Goal: Obtain resource: Download file/media

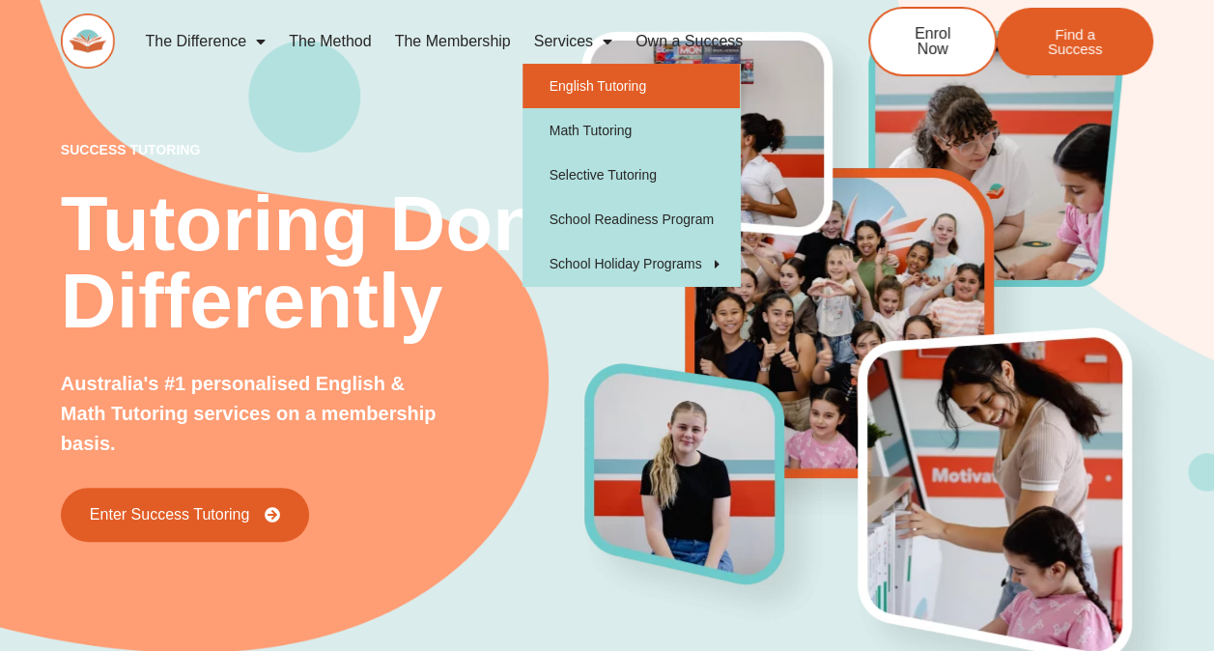
click at [589, 85] on link "English Tutoring" at bounding box center [630, 86] width 217 height 44
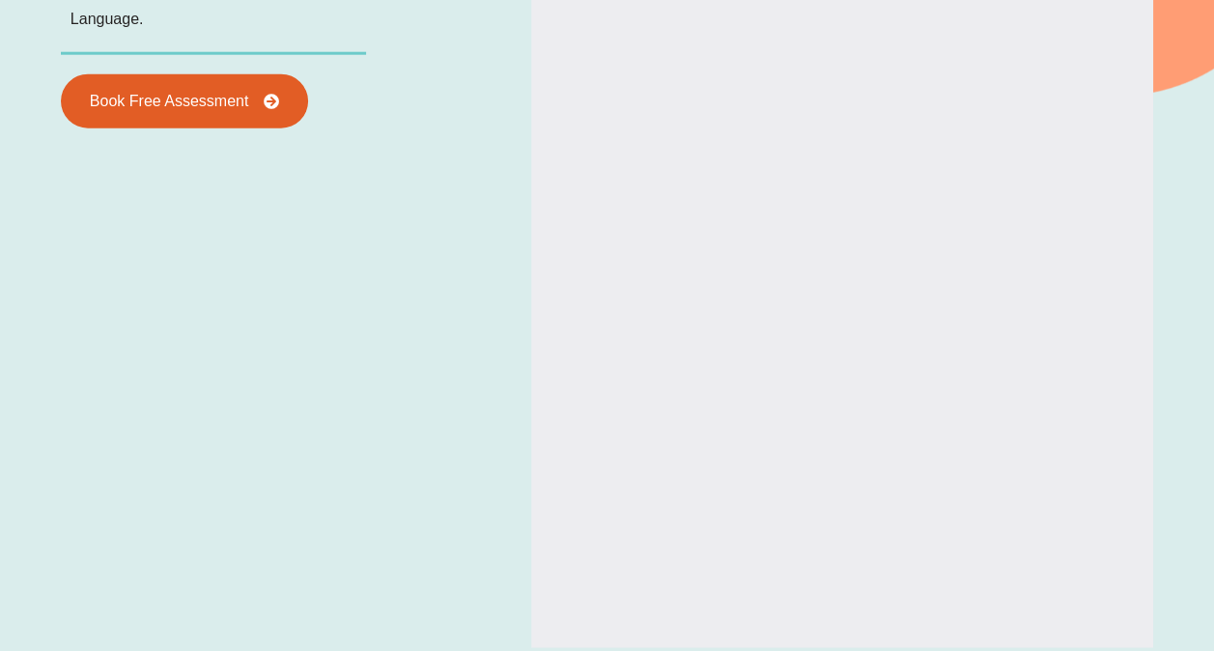
scroll to position [2451, 0]
type input "*"
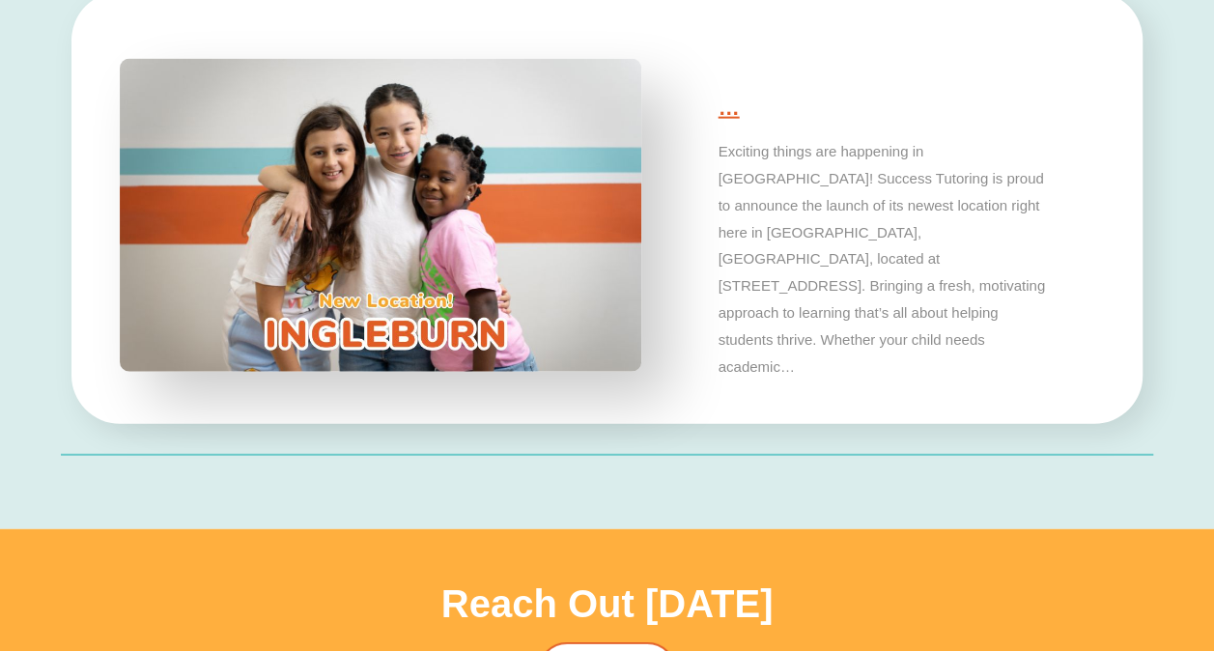
scroll to position [5795, 0]
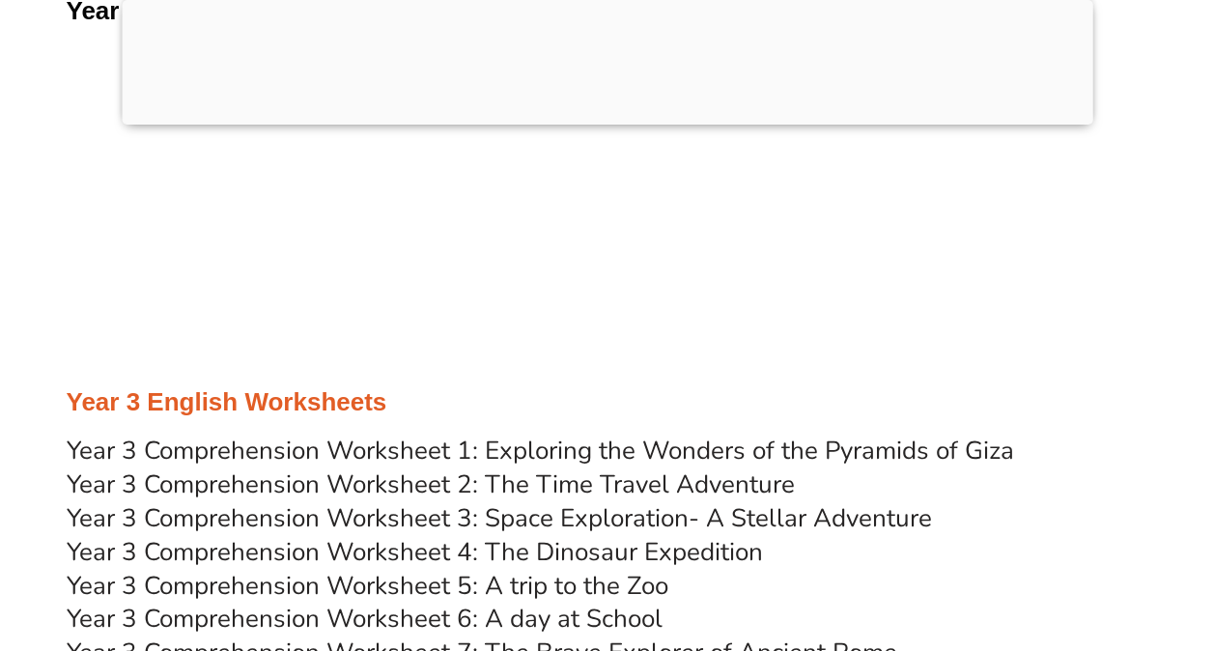
scroll to position [6033, 0]
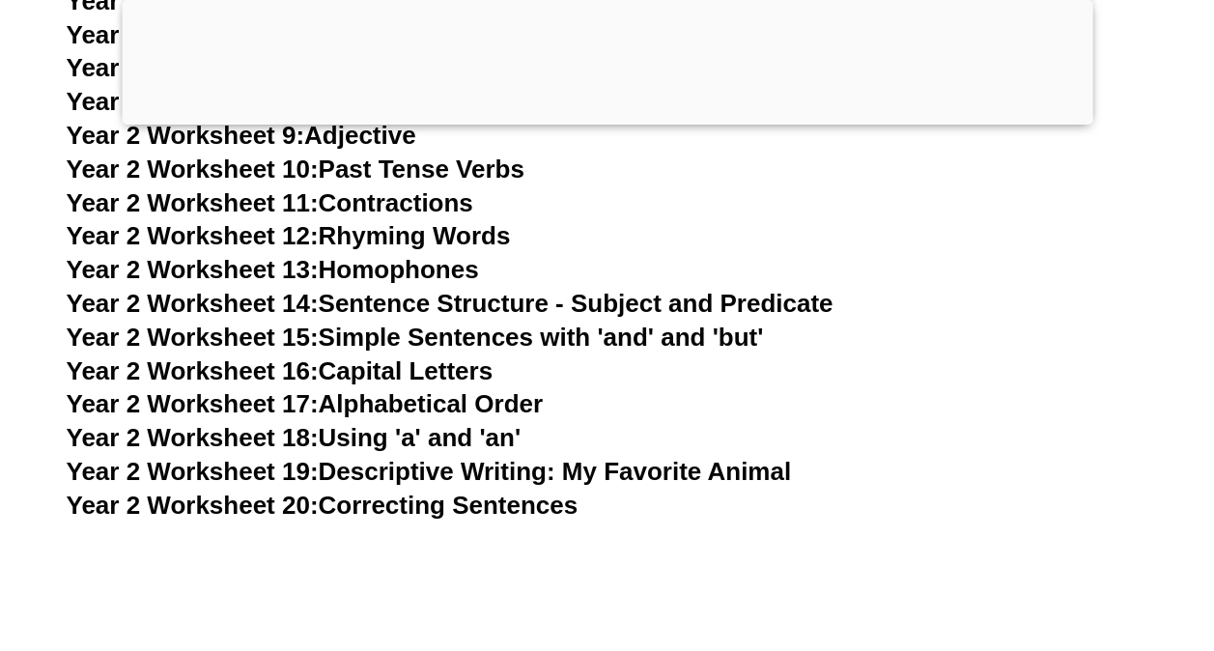
scroll to position [5417, 0]
